Goal: Communication & Community: Answer question/provide support

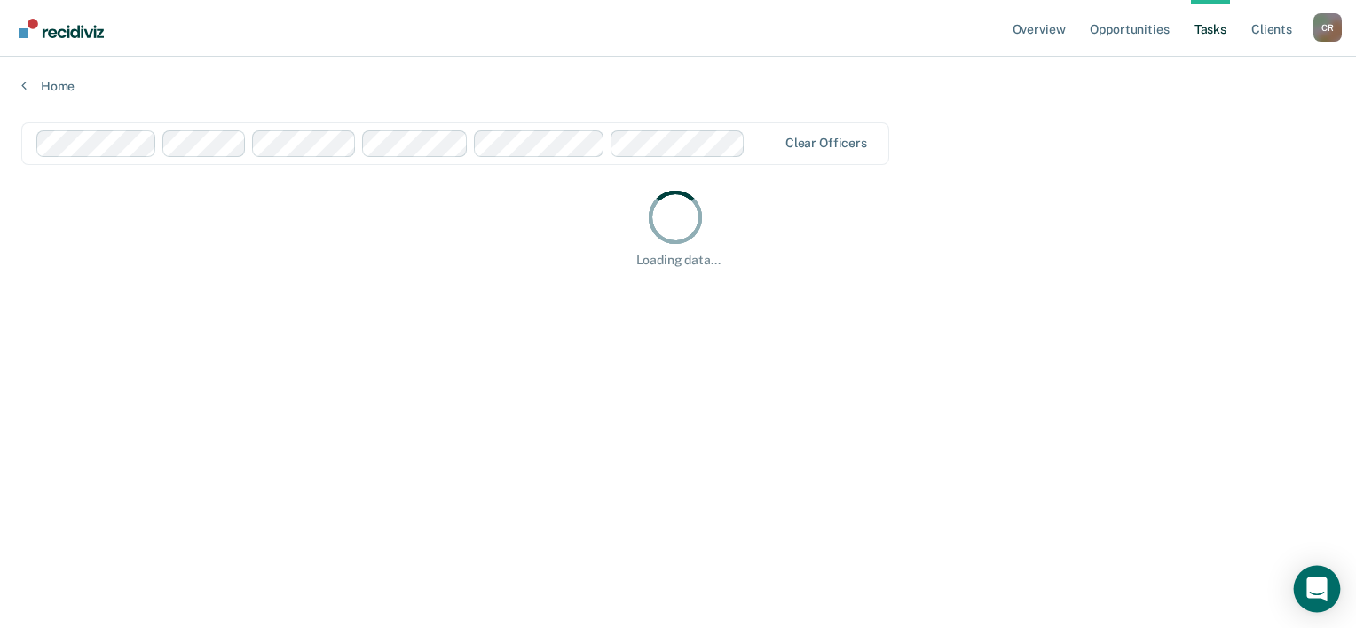
click at [1314, 577] on div "Open Intercom Messenger" at bounding box center [1317, 589] width 47 height 47
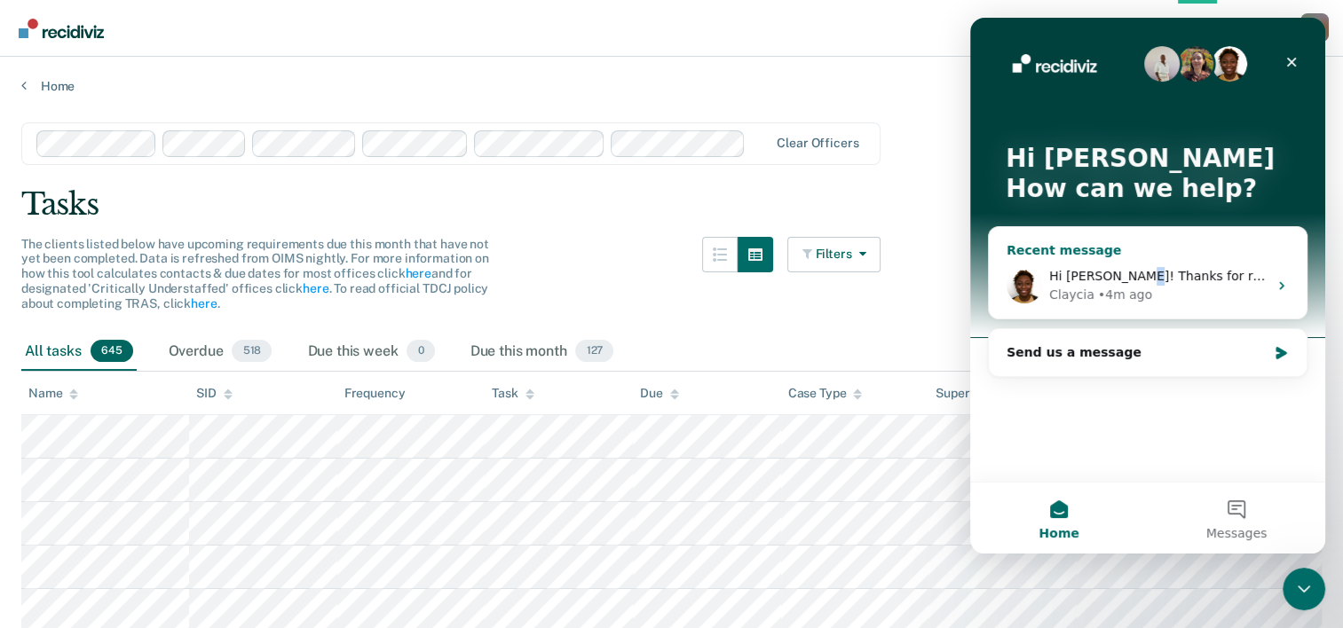
click at [1130, 259] on div "Hi [PERSON_NAME]! Thanks for reaching out. Are you interested in seeing the ori…" at bounding box center [1148, 286] width 318 height 66
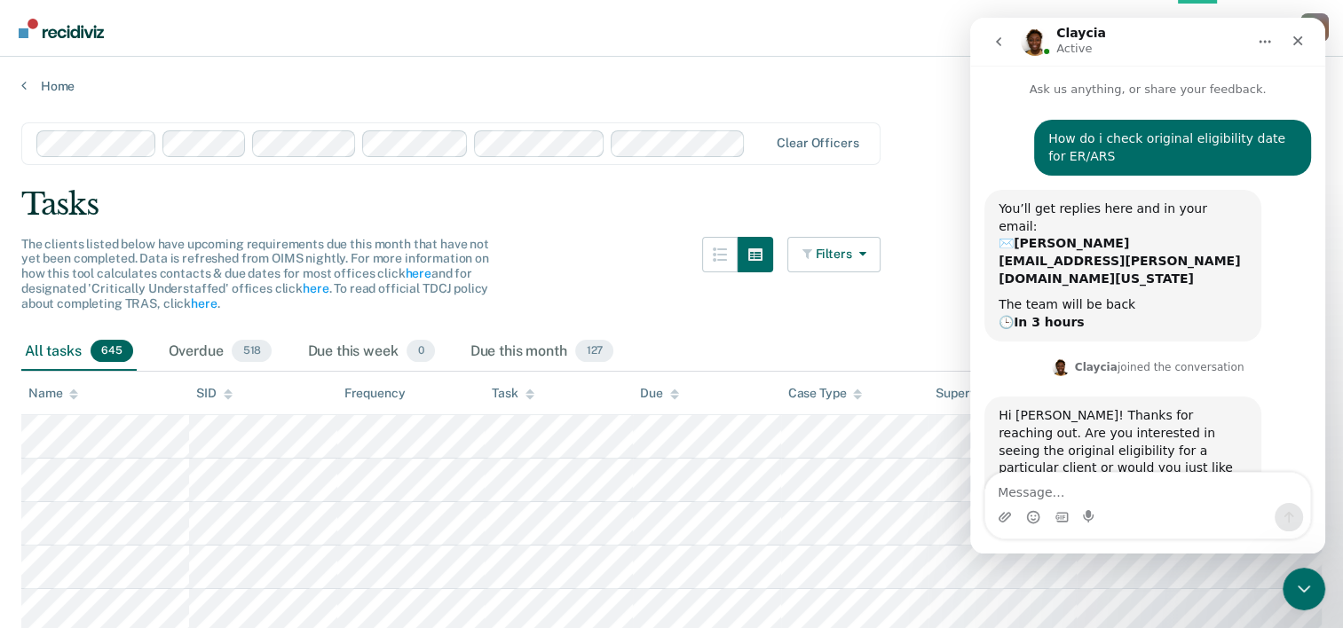
scroll to position [17, 0]
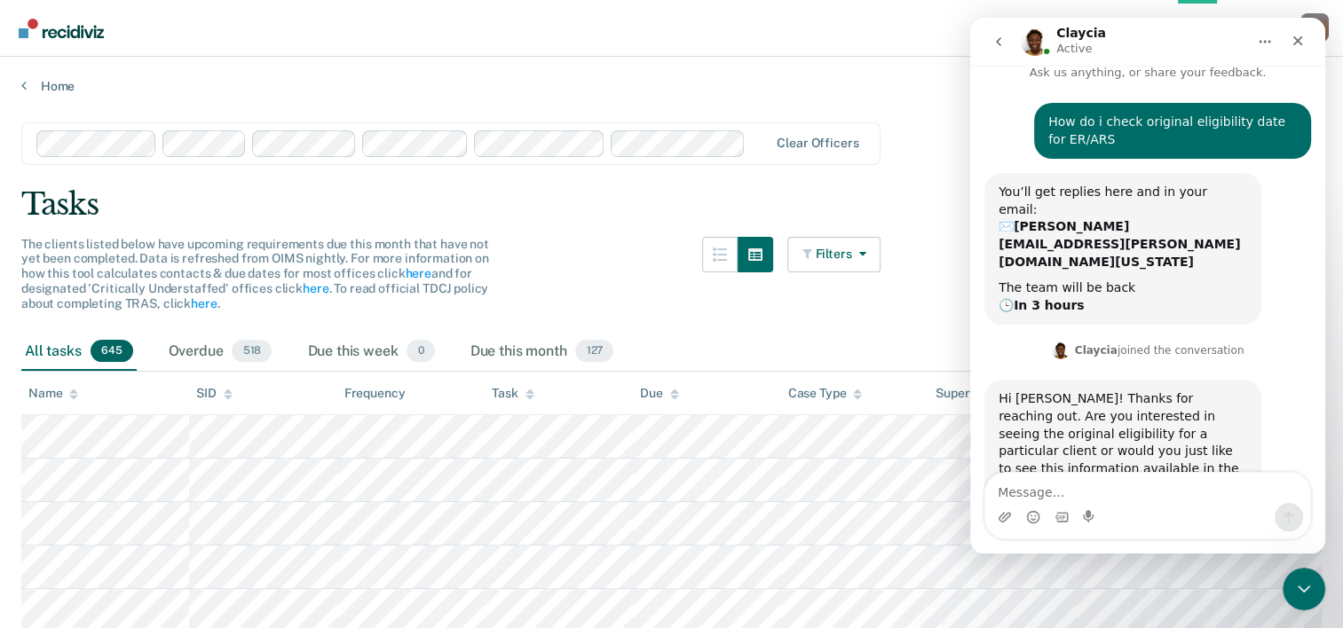
click at [1148, 483] on textarea "Message…" at bounding box center [1147, 488] width 325 height 30
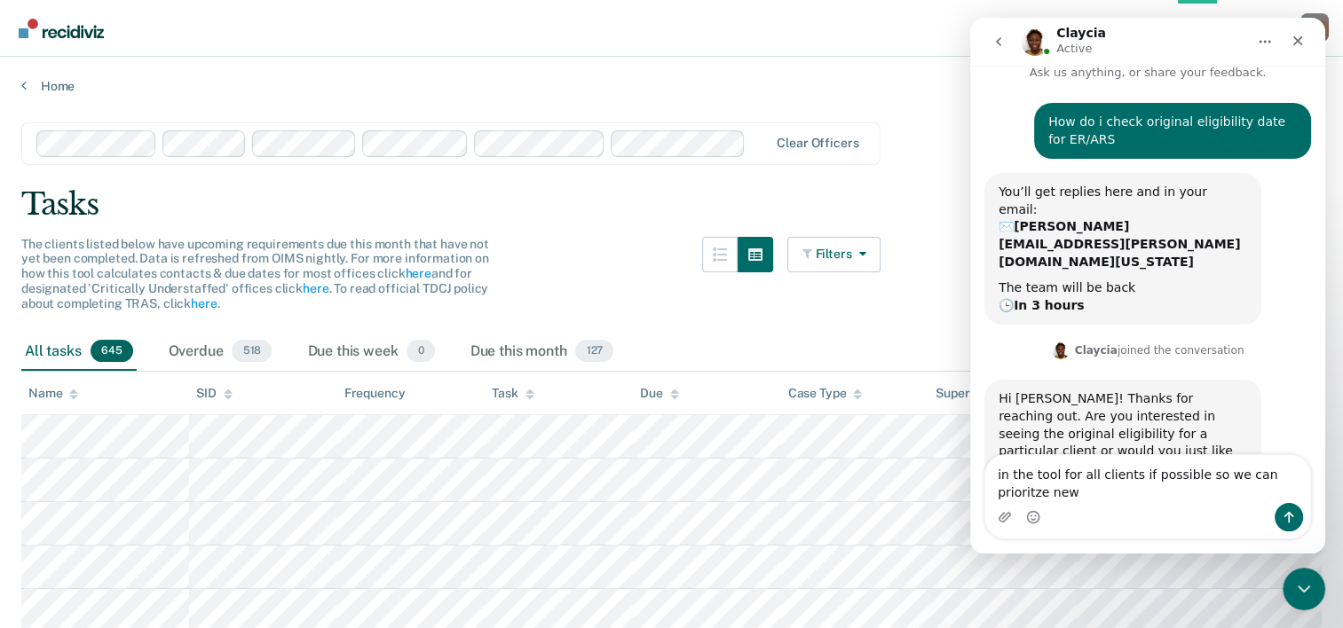
scroll to position [35, 0]
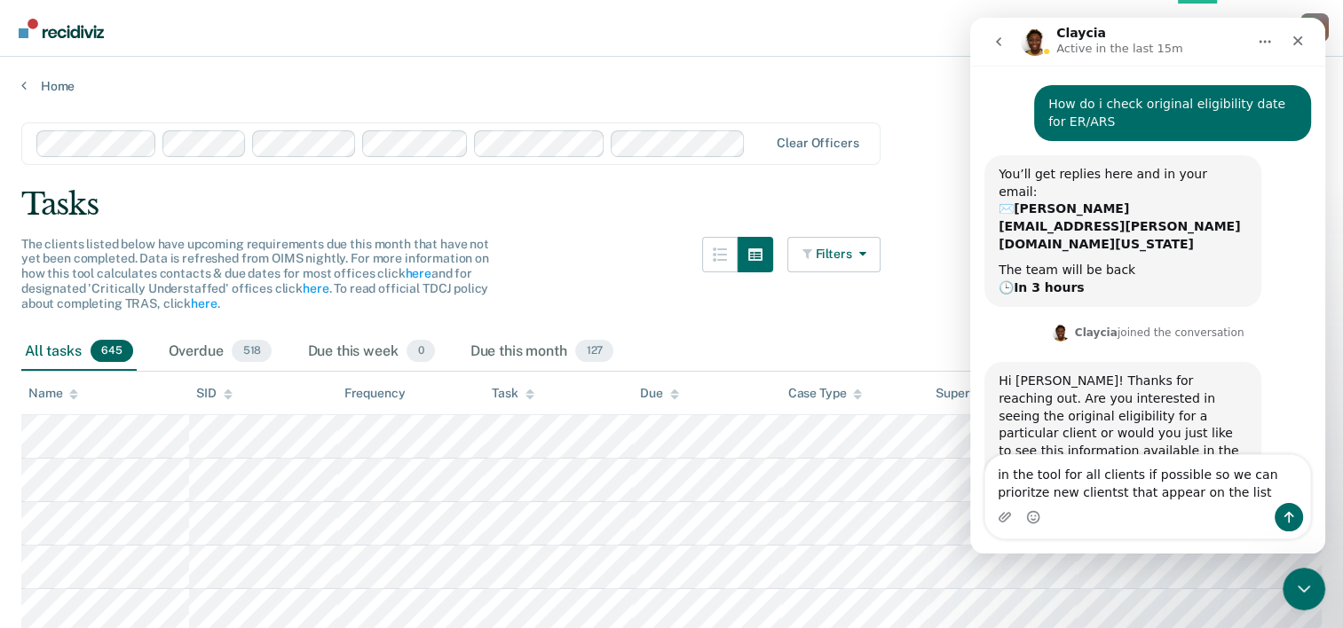
click at [1187, 422] on div "Hi [PERSON_NAME]! Thanks for reaching out. Are you interested in seeing the ori…" at bounding box center [1147, 444] width 327 height 165
type textarea "in the tool for all clients if possible so we can prioritize new clients that a…"
click at [1197, 497] on textarea "in the tool for all clients if possible so we can prioritize new clients that a…" at bounding box center [1147, 479] width 325 height 48
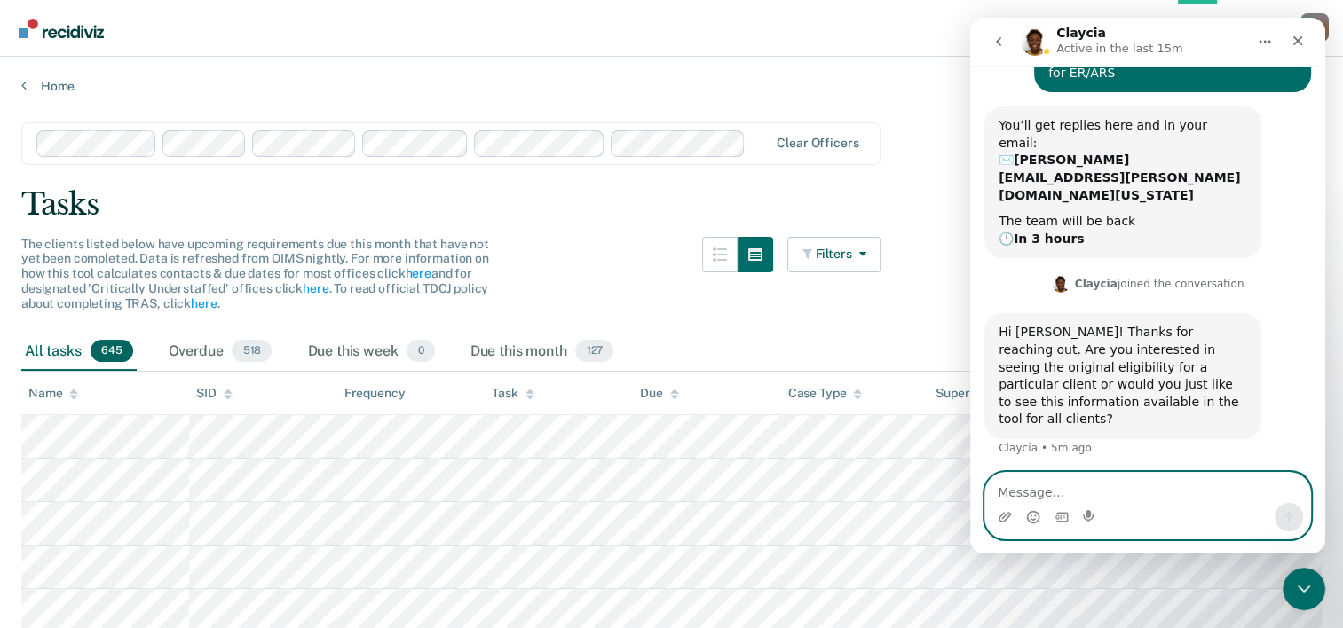
scroll to position [87, 0]
